Goal: Task Accomplishment & Management: Complete application form

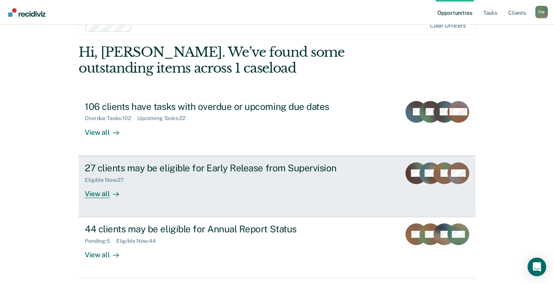
scroll to position [39, 0]
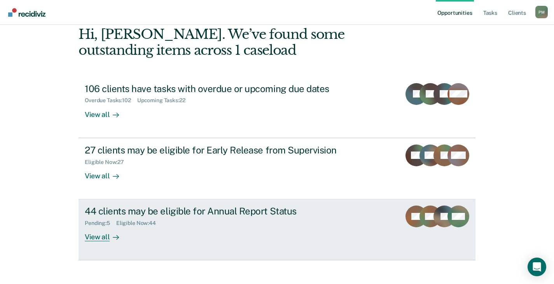
click at [95, 234] on div "View all" at bounding box center [107, 234] width 44 height 15
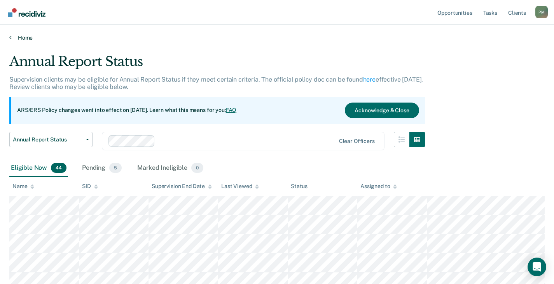
click at [25, 39] on link "Home" at bounding box center [277, 37] width 536 height 7
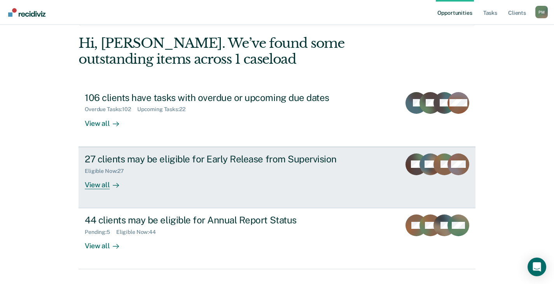
scroll to position [39, 0]
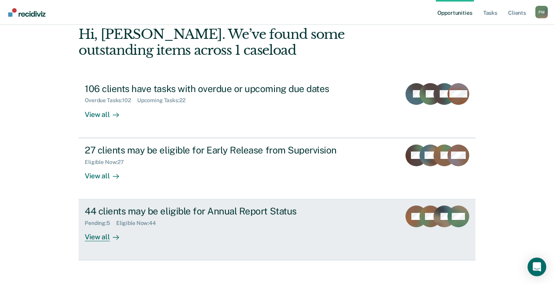
click at [263, 218] on div "Pending : 5 Eligible Now : 44" at bounding box center [221, 222] width 273 height 10
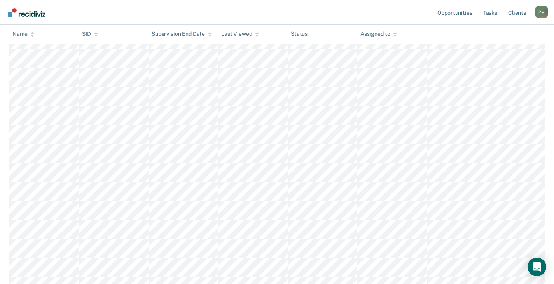
scroll to position [739, 0]
click at [32, 34] on icon at bounding box center [32, 33] width 4 height 2
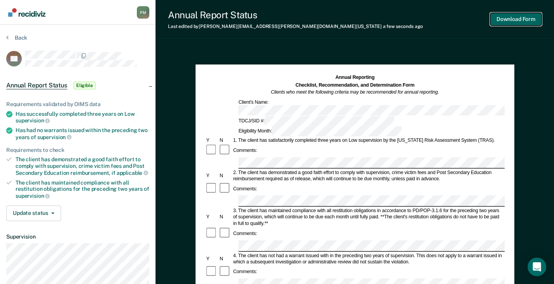
click at [509, 20] on button "Download Form" at bounding box center [516, 19] width 51 height 13
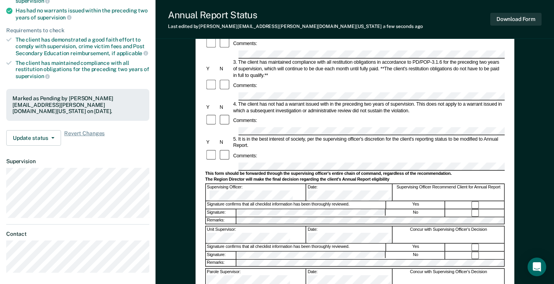
scroll to position [117, 0]
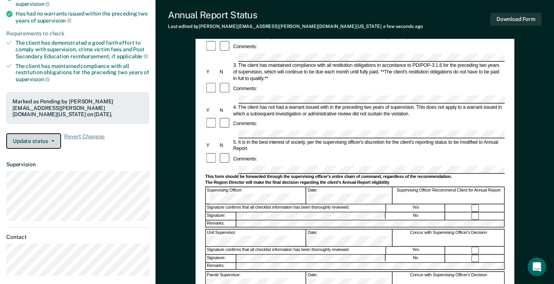
click at [46, 134] on button "Update status" at bounding box center [33, 141] width 55 height 16
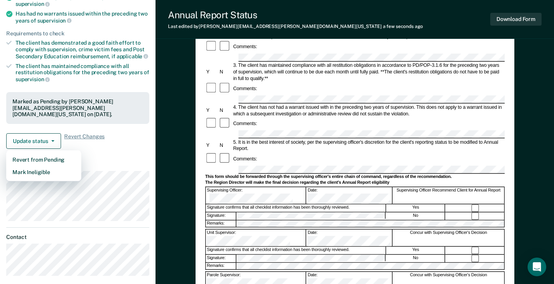
click at [185, 73] on div "Annual Reporting Checklist, Recommendation, and Determination Form Clients who …" at bounding box center [355, 178] width 399 height 493
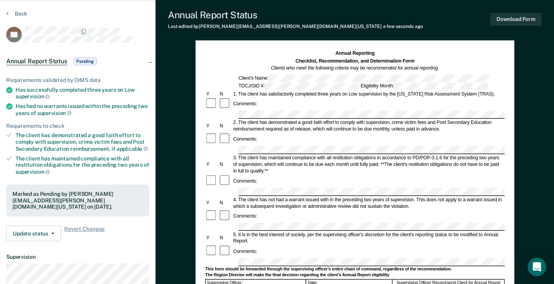
scroll to position [0, 0]
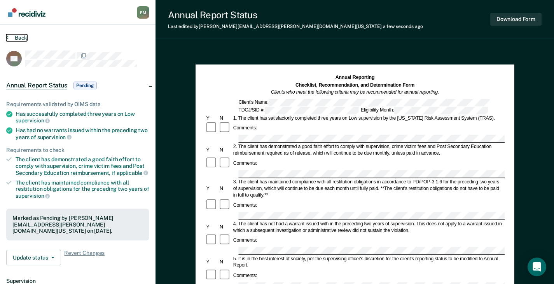
click at [14, 40] on button "Back" at bounding box center [16, 37] width 21 height 7
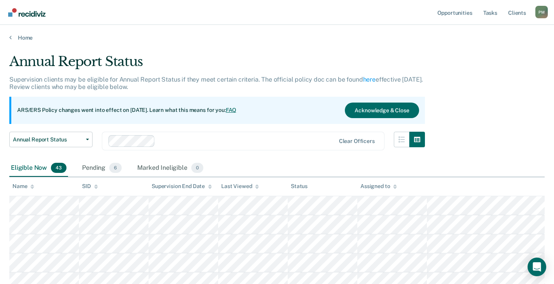
click at [28, 187] on div "Name" at bounding box center [23, 186] width 22 height 7
click at [93, 171] on div "Pending 6" at bounding box center [102, 168] width 43 height 17
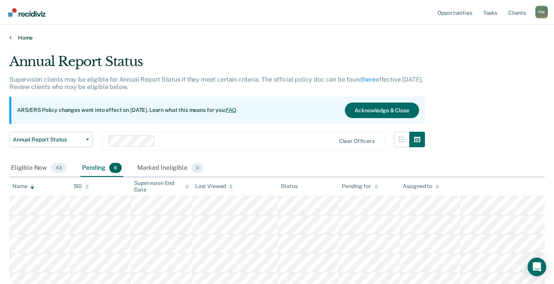
click at [27, 38] on link "Home" at bounding box center [277, 37] width 536 height 7
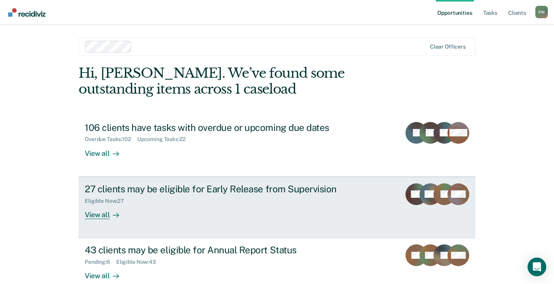
click at [91, 212] on div "View all" at bounding box center [107, 211] width 44 height 15
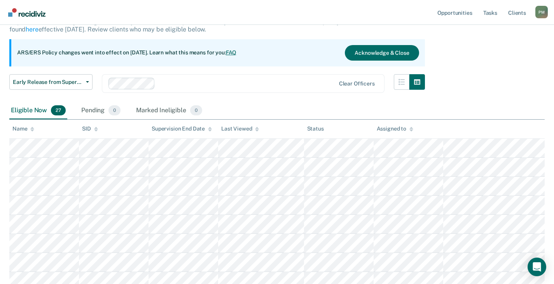
scroll to position [39, 0]
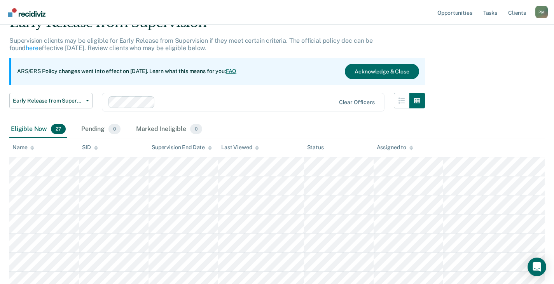
click at [31, 148] on icon at bounding box center [32, 148] width 4 height 5
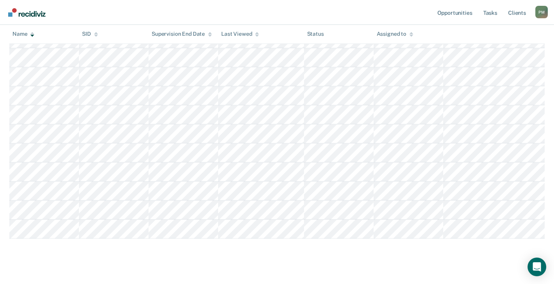
scroll to position [483, 0]
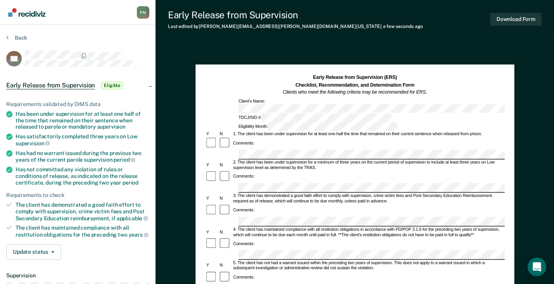
click at [297, 227] on div "4. The client has maintained compliance with all restitution obligations in acc…" at bounding box center [368, 232] width 273 height 11
click at [518, 16] on button "Download Form" at bounding box center [516, 19] width 51 height 13
